Goal: Transaction & Acquisition: Purchase product/service

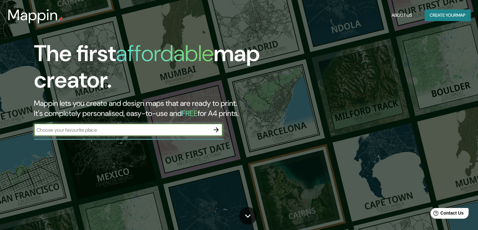
click at [217, 129] on icon "button" at bounding box center [216, 129] width 5 height 5
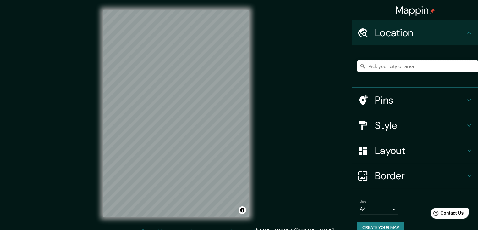
click at [430, 60] on input "Pick your city or area" at bounding box center [418, 65] width 121 height 11
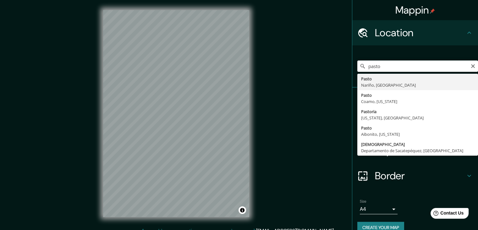
type input "Pasto, [GEOGRAPHIC_DATA], [GEOGRAPHIC_DATA]"
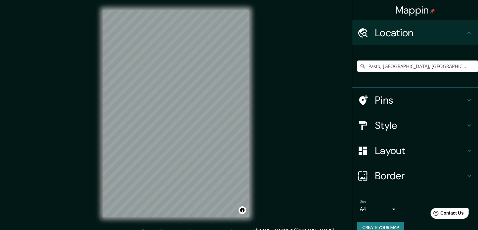
click at [466, 152] on icon at bounding box center [470, 151] width 8 height 8
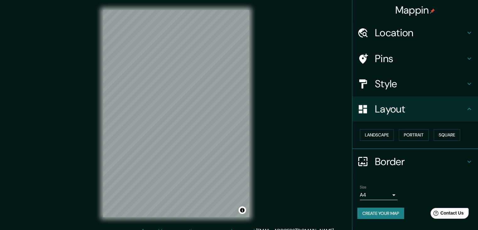
click at [457, 83] on h4 "Style" at bounding box center [420, 83] width 91 height 13
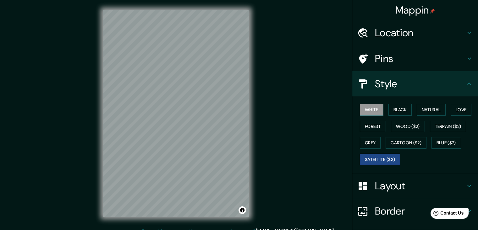
click at [392, 156] on button "Satellite ($3)" at bounding box center [380, 159] width 40 height 12
click at [368, 108] on button "White" at bounding box center [372, 110] width 24 height 12
click at [400, 110] on button "Black" at bounding box center [401, 110] width 24 height 12
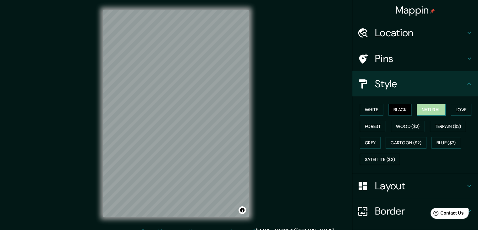
click at [435, 109] on button "Natural" at bounding box center [431, 110] width 29 height 12
click at [459, 111] on button "Love" at bounding box center [461, 110] width 21 height 12
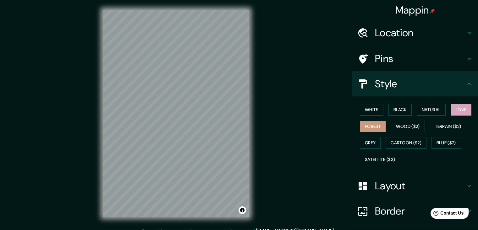
click at [366, 127] on button "Forest" at bounding box center [373, 126] width 26 height 12
click at [397, 126] on button "Wood ($2)" at bounding box center [408, 126] width 34 height 12
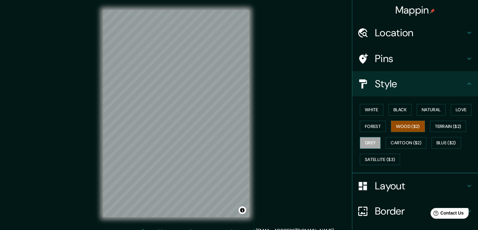
click at [369, 142] on button "Grey" at bounding box center [370, 143] width 21 height 12
click at [413, 109] on div "White Black Natural Love Forest Wood ($2) Terrain ($2) Grey Cartoon ($2) Blue (…" at bounding box center [418, 134] width 121 height 66
click at [422, 109] on button "Natural" at bounding box center [431, 110] width 29 height 12
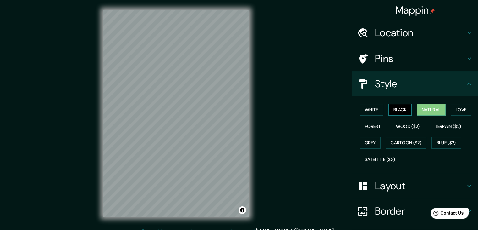
click at [396, 111] on button "Black" at bounding box center [401, 110] width 24 height 12
click at [372, 109] on button "White" at bounding box center [372, 110] width 24 height 12
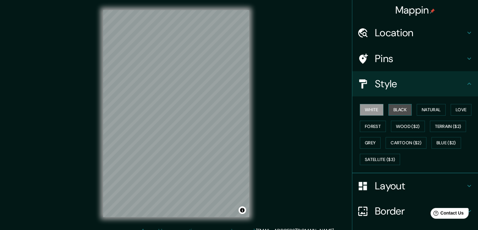
click at [393, 109] on button "Black" at bounding box center [401, 110] width 24 height 12
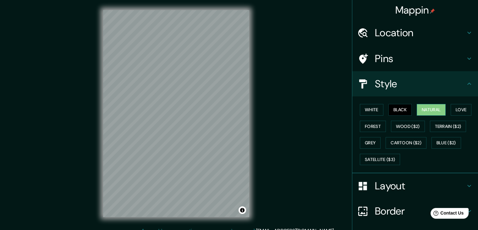
click at [418, 109] on button "Natural" at bounding box center [431, 110] width 29 height 12
click at [447, 110] on div "White Black Natural Love Forest Wood ($2) Terrain ($2) Grey Cartoon ($2) Blue (…" at bounding box center [418, 134] width 121 height 66
click at [453, 110] on button "Love" at bounding box center [461, 110] width 21 height 12
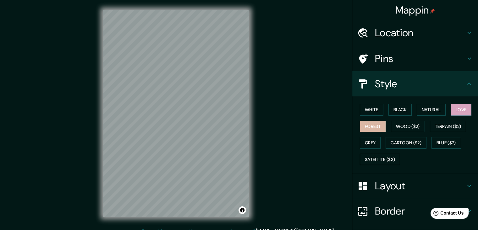
click at [376, 125] on button "Forest" at bounding box center [373, 126] width 26 height 12
click at [449, 84] on h4 "Style" at bounding box center [420, 83] width 91 height 13
click at [468, 84] on icon at bounding box center [470, 83] width 4 height 2
click at [466, 86] on icon at bounding box center [470, 84] width 8 height 8
click at [460, 183] on h4 "Layout" at bounding box center [420, 185] width 91 height 13
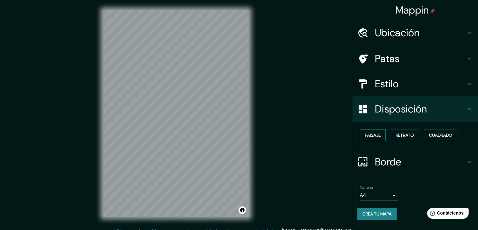
click at [383, 136] on button "Paisaje" at bounding box center [373, 135] width 26 height 12
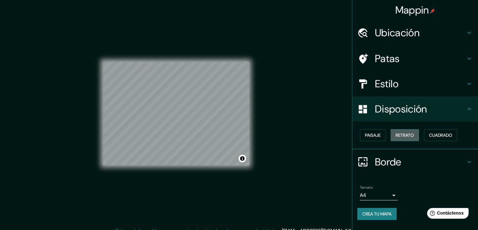
click at [414, 135] on font "Retrato" at bounding box center [405, 135] width 18 height 6
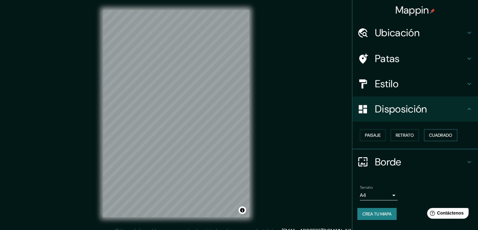
click at [440, 135] on font "Cuadrado" at bounding box center [440, 135] width 23 height 6
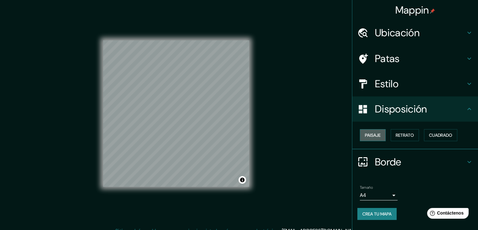
click at [382, 136] on button "Paisaje" at bounding box center [373, 135] width 26 height 12
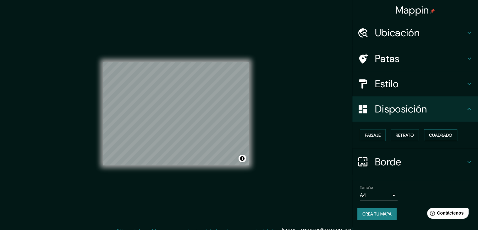
click at [457, 136] on button "Cuadrado" at bounding box center [440, 135] width 33 height 12
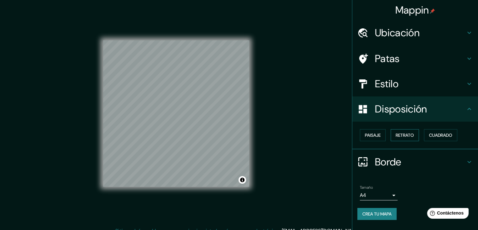
click at [411, 136] on font "Retrato" at bounding box center [405, 135] width 18 height 6
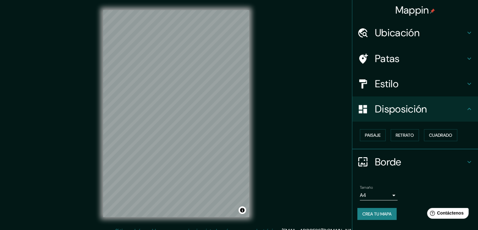
click at [270, 131] on div "Mappin Ubicación Pasto, [GEOGRAPHIC_DATA], [GEOGRAPHIC_DATA] Patas Estilo Dispo…" at bounding box center [239, 118] width 478 height 237
click at [369, 134] on font "Paisaje" at bounding box center [373, 135] width 16 height 6
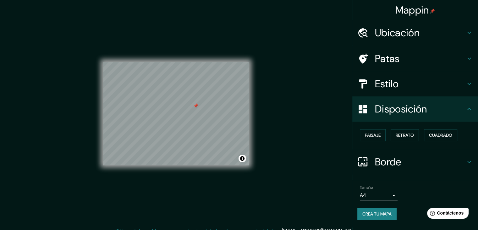
click at [466, 56] on icon at bounding box center [470, 59] width 8 height 8
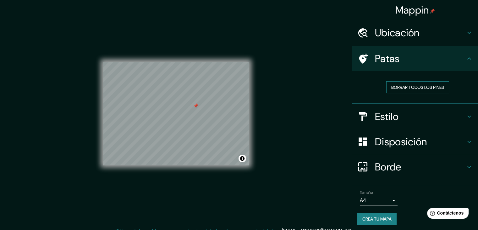
click at [442, 88] on button "Borrar todos los pines" at bounding box center [418, 87] width 63 height 12
click at [470, 58] on div "Patas" at bounding box center [416, 58] width 126 height 25
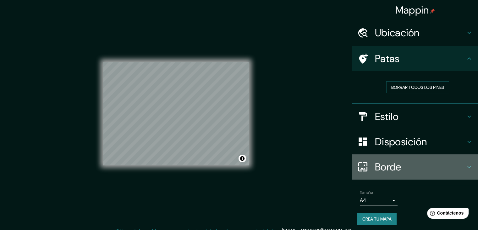
click at [466, 168] on icon at bounding box center [470, 167] width 8 height 8
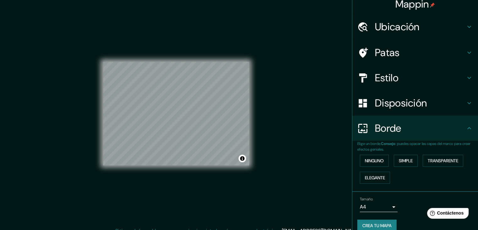
scroll to position [14, 0]
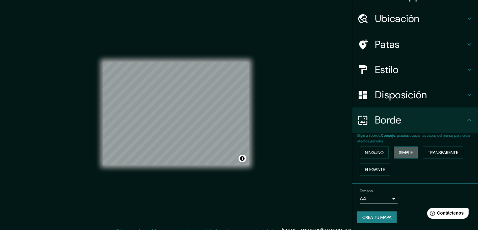
click at [404, 154] on font "Simple" at bounding box center [406, 152] width 14 height 6
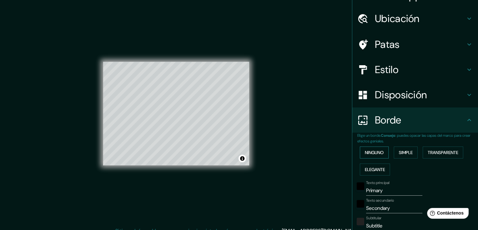
click at [381, 155] on button "Ninguno" at bounding box center [374, 152] width 29 height 12
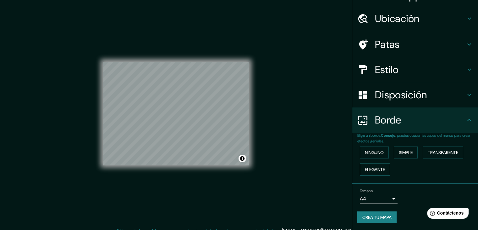
click at [381, 169] on font "Elegante" at bounding box center [375, 169] width 20 height 6
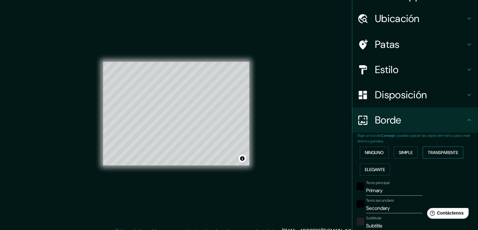
click at [442, 149] on font "Transparente" at bounding box center [443, 152] width 31 height 6
click at [371, 153] on font "Ninguno" at bounding box center [374, 152] width 19 height 6
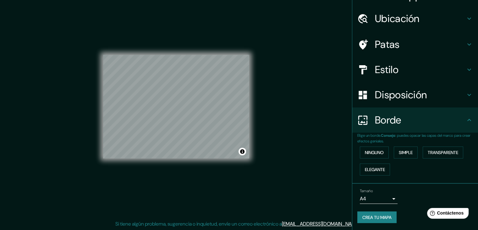
scroll to position [7, 0]
click at [459, 121] on h4 "Borde" at bounding box center [420, 120] width 91 height 13
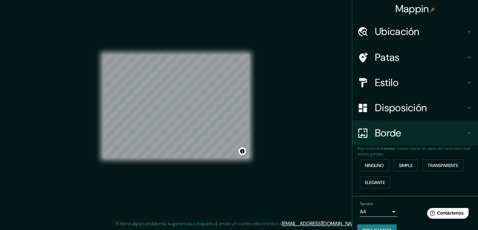
scroll to position [0, 0]
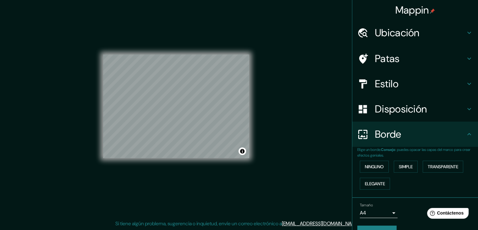
click at [456, 41] on div "Ubicación" at bounding box center [416, 32] width 126 height 25
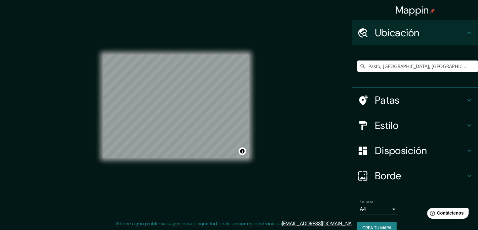
click at [455, 40] on div "Ubicación" at bounding box center [416, 32] width 126 height 25
click at [466, 121] on icon at bounding box center [470, 125] width 8 height 8
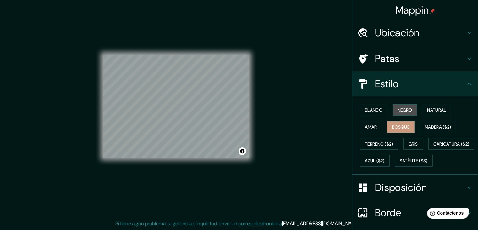
click at [400, 112] on font "Negro" at bounding box center [405, 110] width 15 height 6
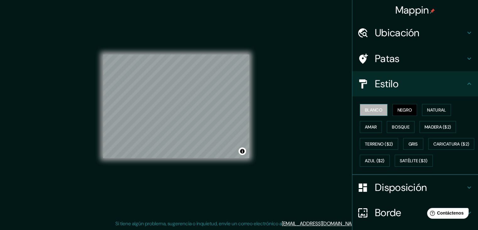
click at [379, 111] on button "Blanco" at bounding box center [374, 110] width 28 height 12
click at [398, 110] on font "Negro" at bounding box center [405, 110] width 15 height 6
click at [407, 126] on button "Bosque" at bounding box center [401, 127] width 28 height 12
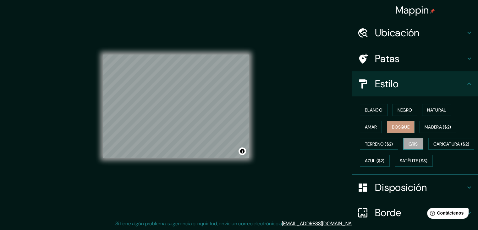
click at [413, 141] on font "Gris" at bounding box center [413, 144] width 9 height 6
click at [400, 164] on font "Satélite ($3)" at bounding box center [414, 161] width 28 height 6
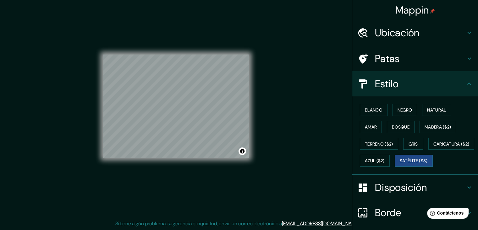
click at [388, 168] on div "Blanco Negro Natural Amar Bosque Madera ($2) Terreno ($2) Gris Caricatura ($2) …" at bounding box center [418, 135] width 121 height 68
click at [429, 150] on button "Caricatura ($2)" at bounding box center [452, 144] width 46 height 12
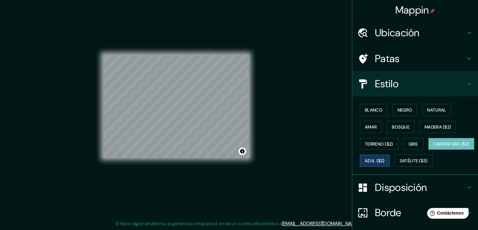
click at [385, 160] on font "Azul ($2)" at bounding box center [375, 161] width 20 height 6
click at [434, 147] on font "Caricatura ($2)" at bounding box center [452, 144] width 36 height 6
click at [386, 145] on font "Terreno ($2)" at bounding box center [379, 144] width 28 height 6
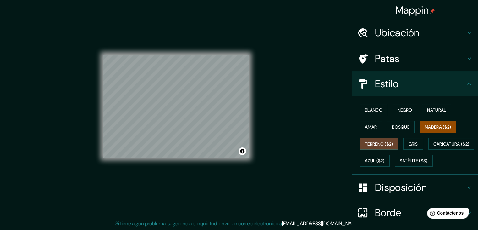
click at [432, 130] on font "Madera ($2)" at bounding box center [438, 127] width 26 height 8
click at [374, 127] on button "Amar" at bounding box center [371, 127] width 22 height 12
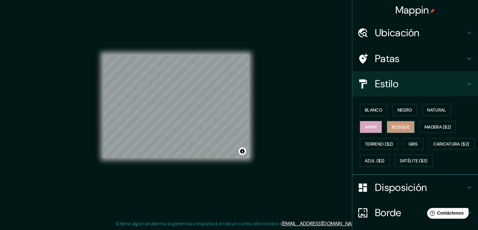
click at [394, 127] on font "Bosque" at bounding box center [401, 127] width 18 height 6
